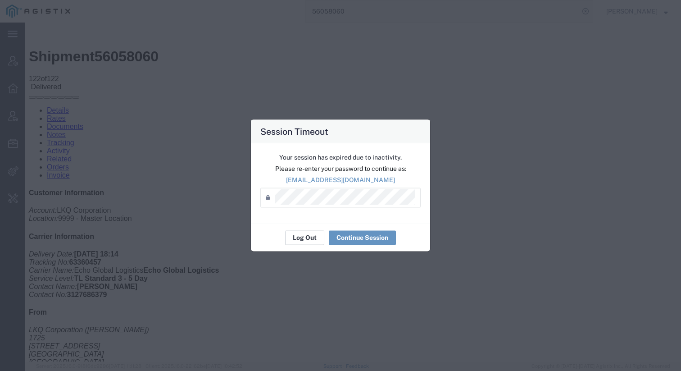
click at [297, 236] on button "Log Out" at bounding box center [304, 237] width 39 height 14
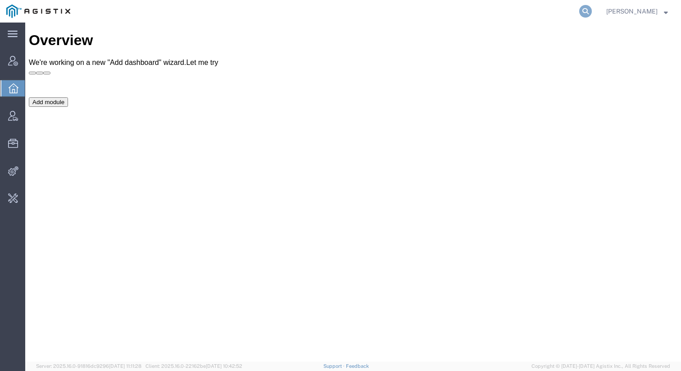
click at [592, 11] on icon at bounding box center [586, 11] width 13 height 13
click at [515, 13] on input "search" at bounding box center [443, 11] width 274 height 22
type input "quicksig"
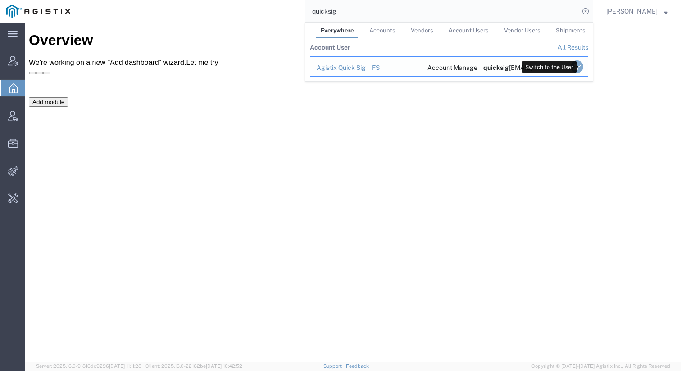
click at [582, 69] on icon "Search Results" at bounding box center [577, 66] width 13 height 13
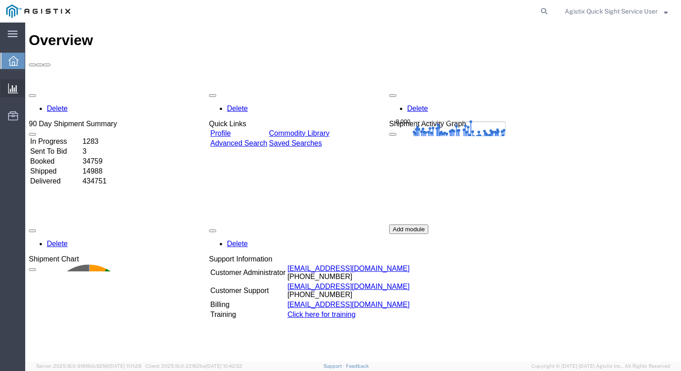
click at [0, 0] on span "New Analysis" at bounding box center [0, 0] width 0 height 0
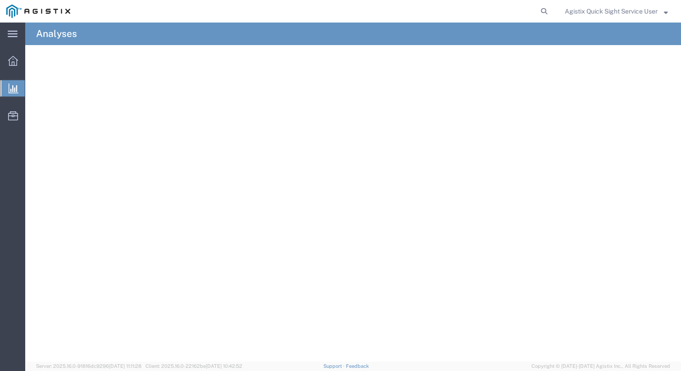
click at [0, 0] on span "Analyses" at bounding box center [0, 0] width 0 height 0
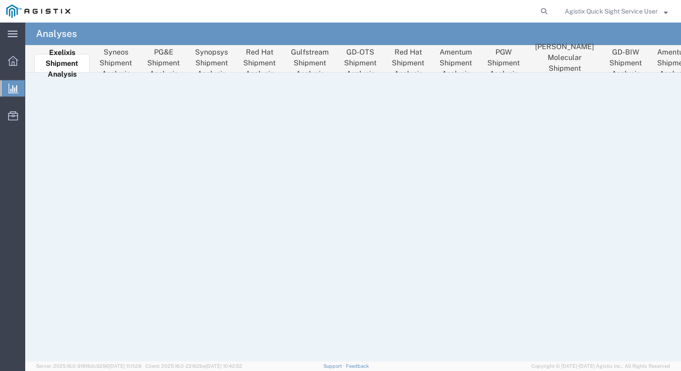
click at [0, 0] on span "New Analysis" at bounding box center [0, 0] width 0 height 0
